Goal: Find specific page/section

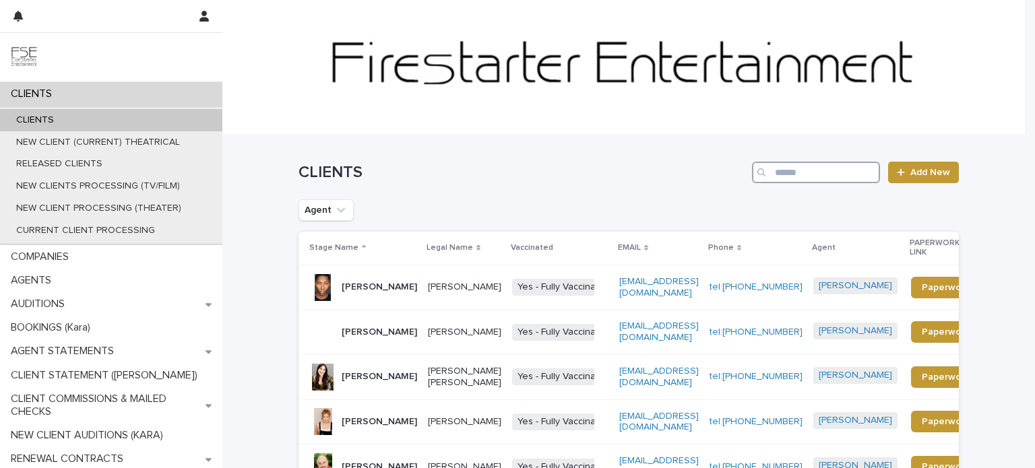
click at [826, 170] on input "Search" at bounding box center [816, 173] width 128 height 22
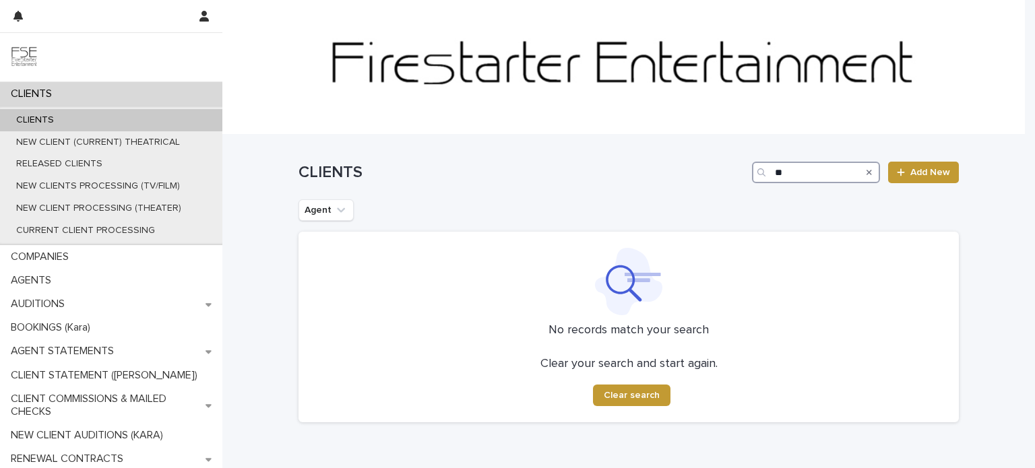
type input "*"
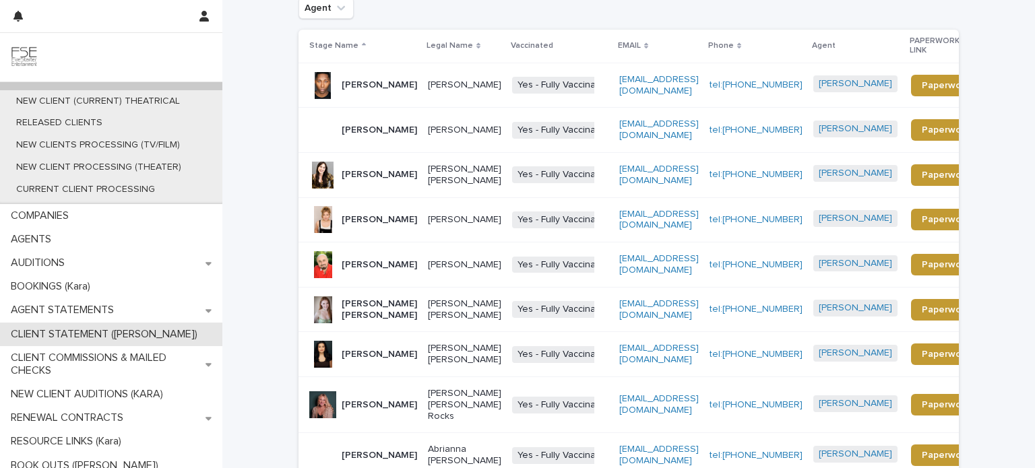
scroll to position [86, 0]
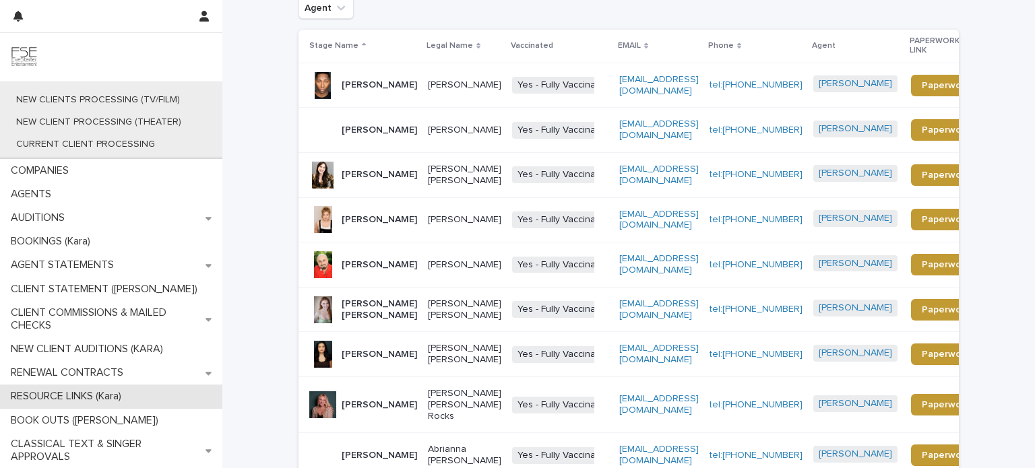
click at [129, 395] on p "RESOURCE LINKS (Kara)" at bounding box center [68, 396] width 127 height 13
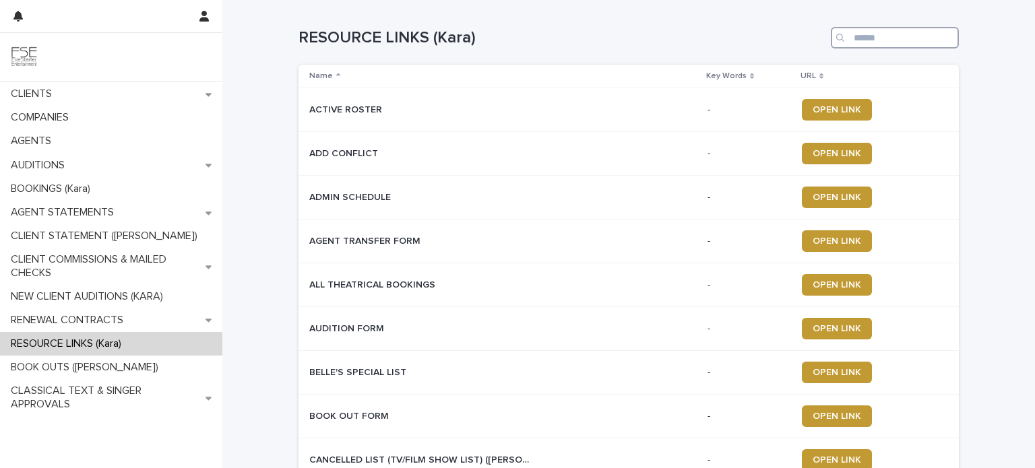
click at [881, 37] on input "Search" at bounding box center [895, 38] width 128 height 22
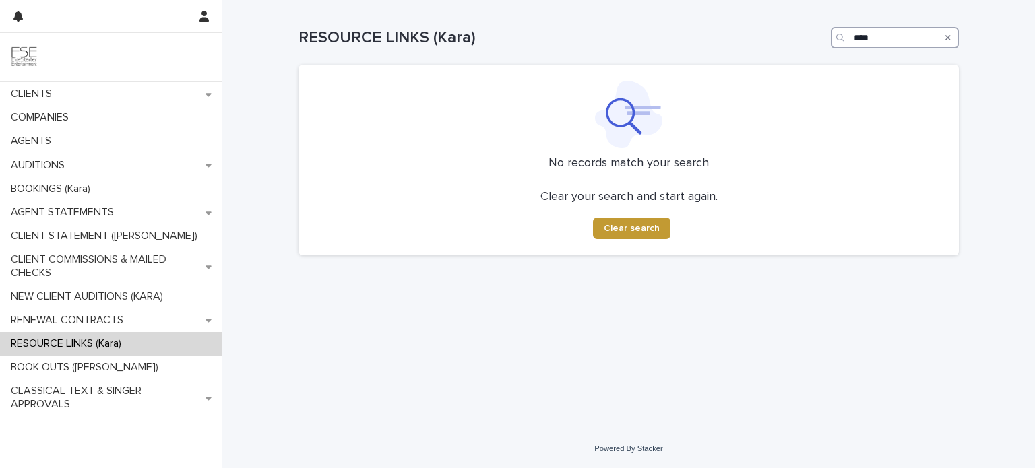
type input "*****"
